Goal: Navigation & Orientation: Go to known website

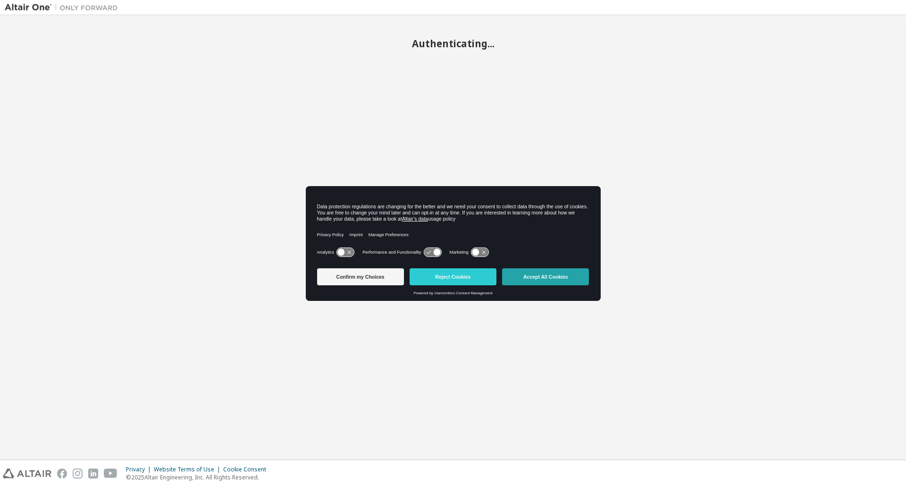
click at [552, 278] on button "Accept All Cookies" at bounding box center [545, 276] width 87 height 17
